Goal: Task Accomplishment & Management: Use online tool/utility

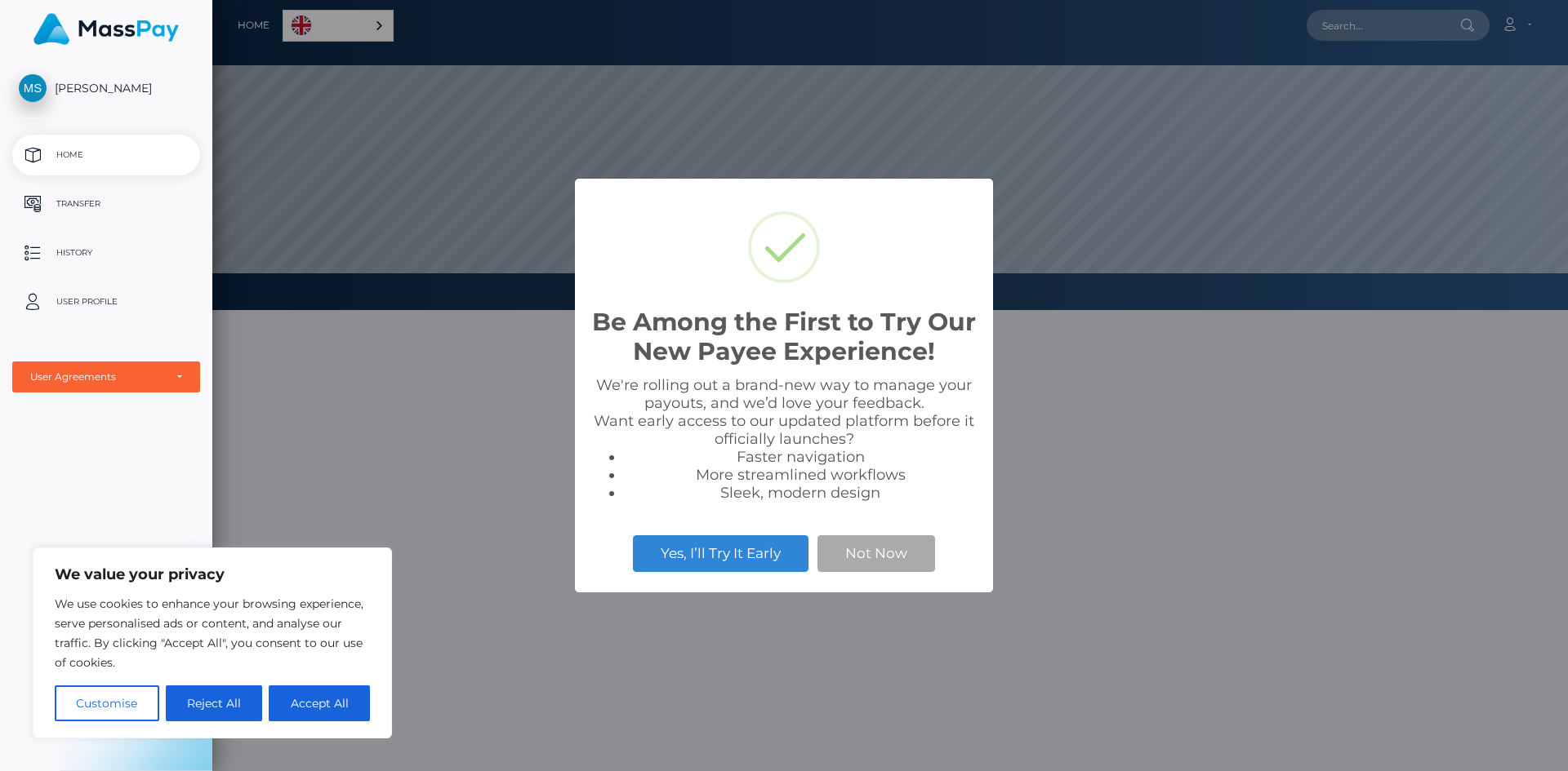
scroll to position [310, 1355]
click at [908, 560] on button "Not Now" at bounding box center [875, 553] width 118 height 36
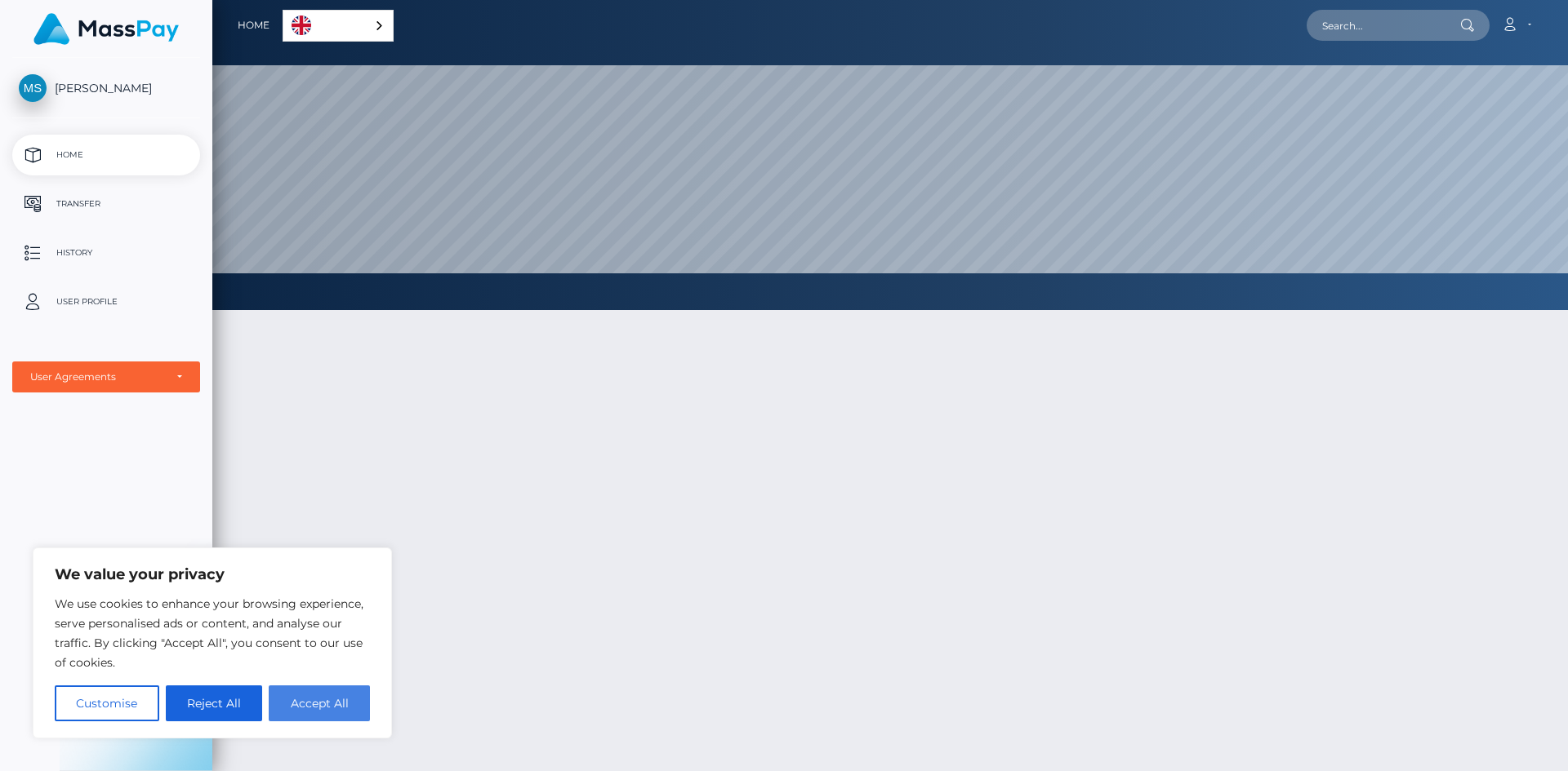
click at [307, 708] on button "Accept All" at bounding box center [320, 703] width 101 height 36
checkbox input "true"
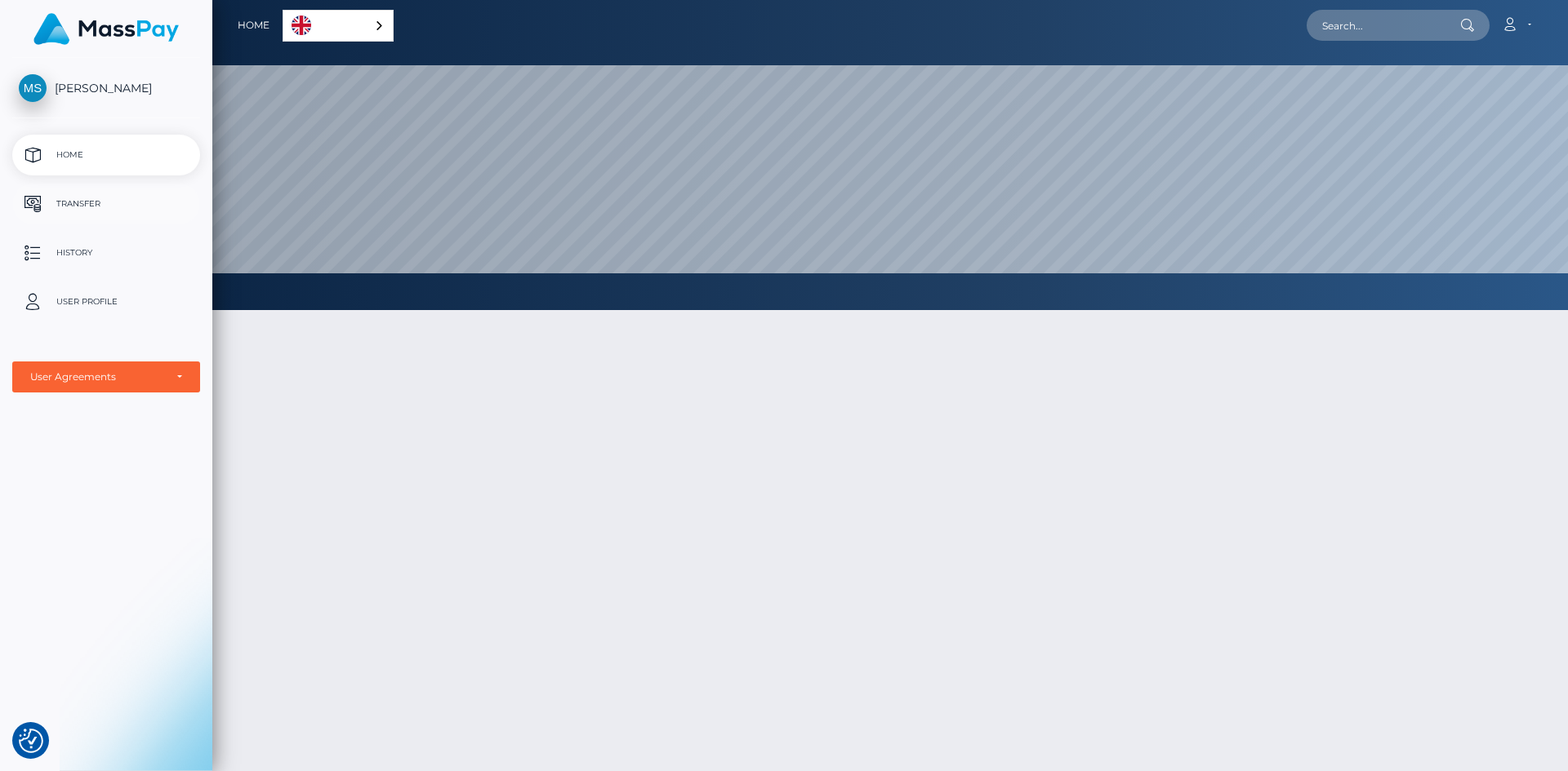
click at [110, 208] on p "Transfer" at bounding box center [106, 204] width 175 height 24
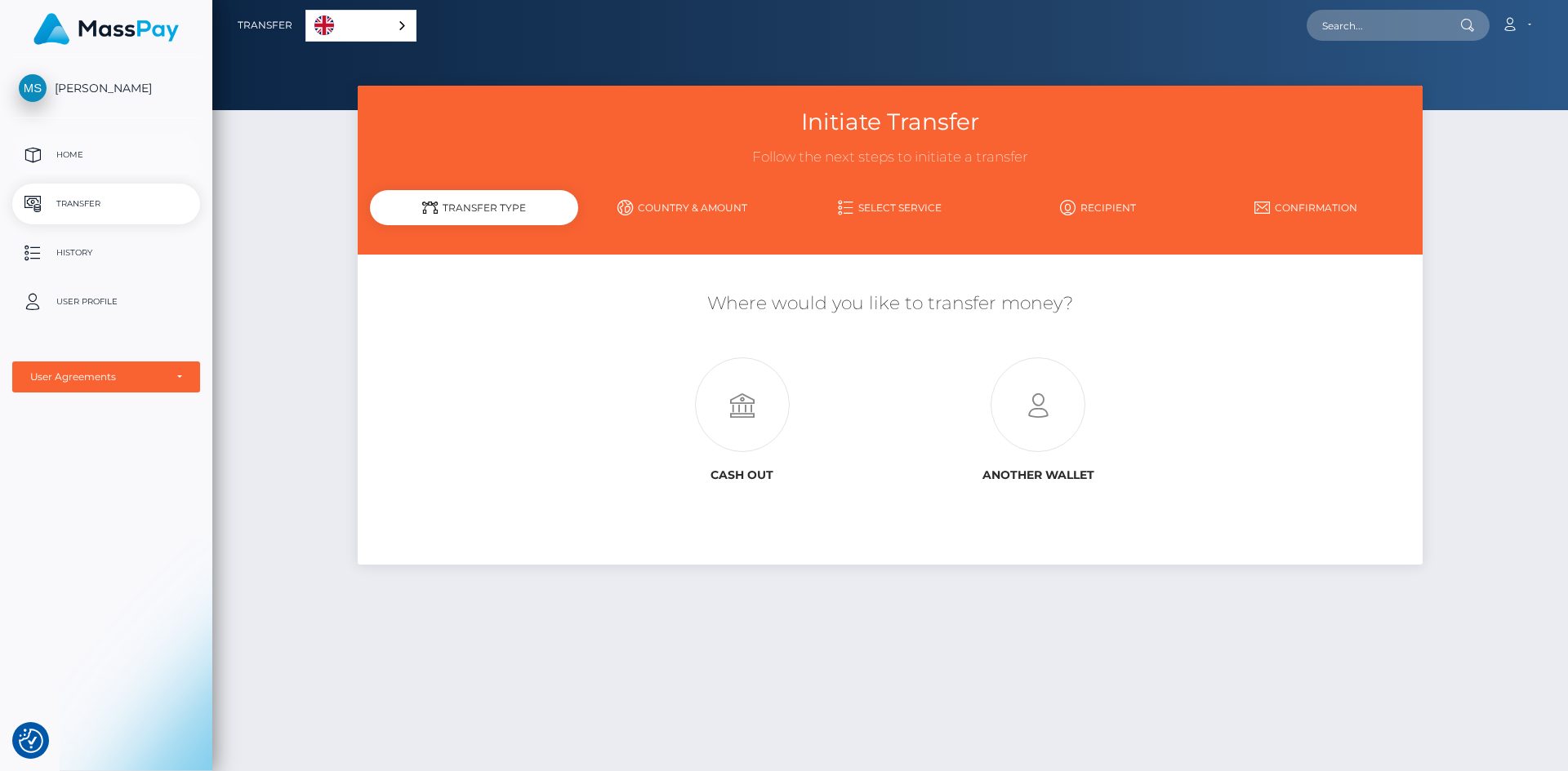
click at [80, 139] on link "Home" at bounding box center [106, 155] width 187 height 41
